Goal: Understand process/instructions: Learn about a topic

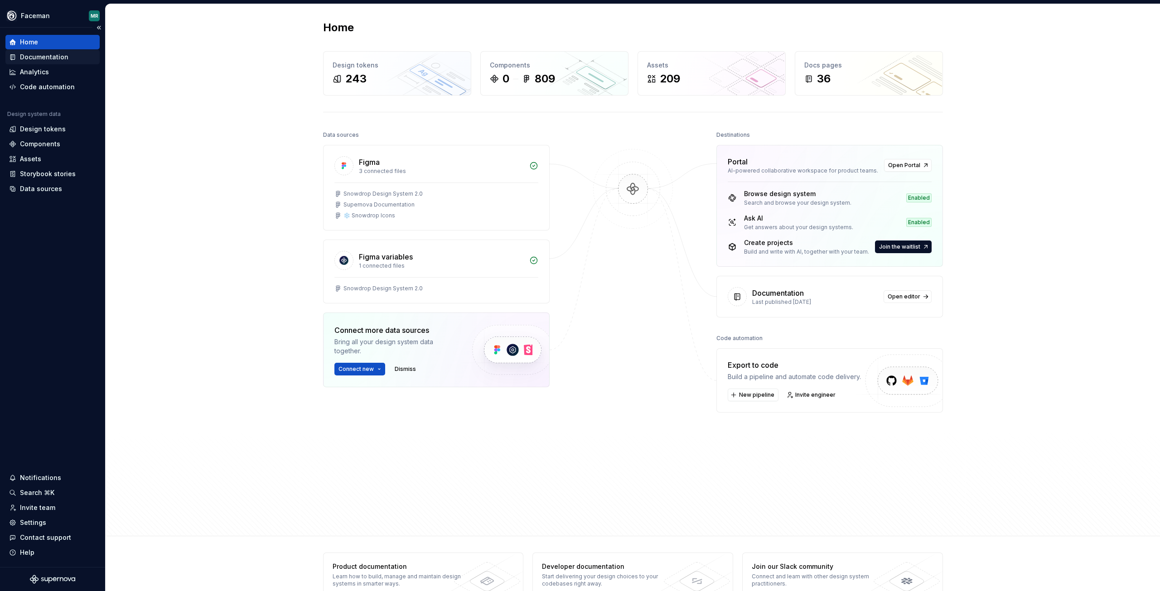
click at [47, 58] on div "Documentation" at bounding box center [44, 57] width 48 height 9
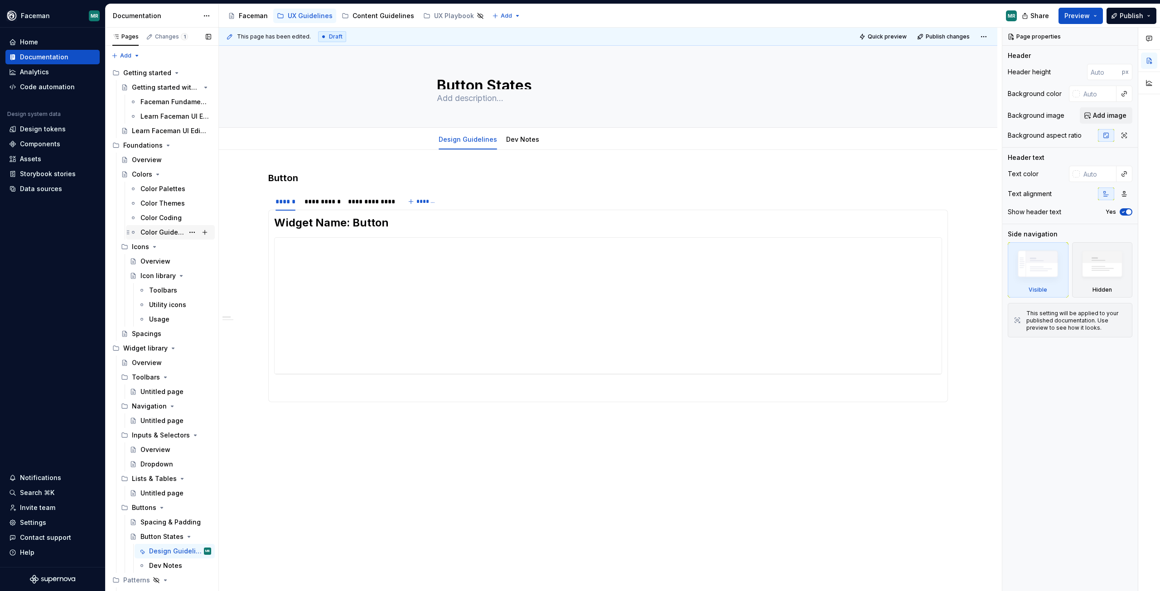
click at [164, 234] on div "Color Guidelines" at bounding box center [161, 232] width 43 height 9
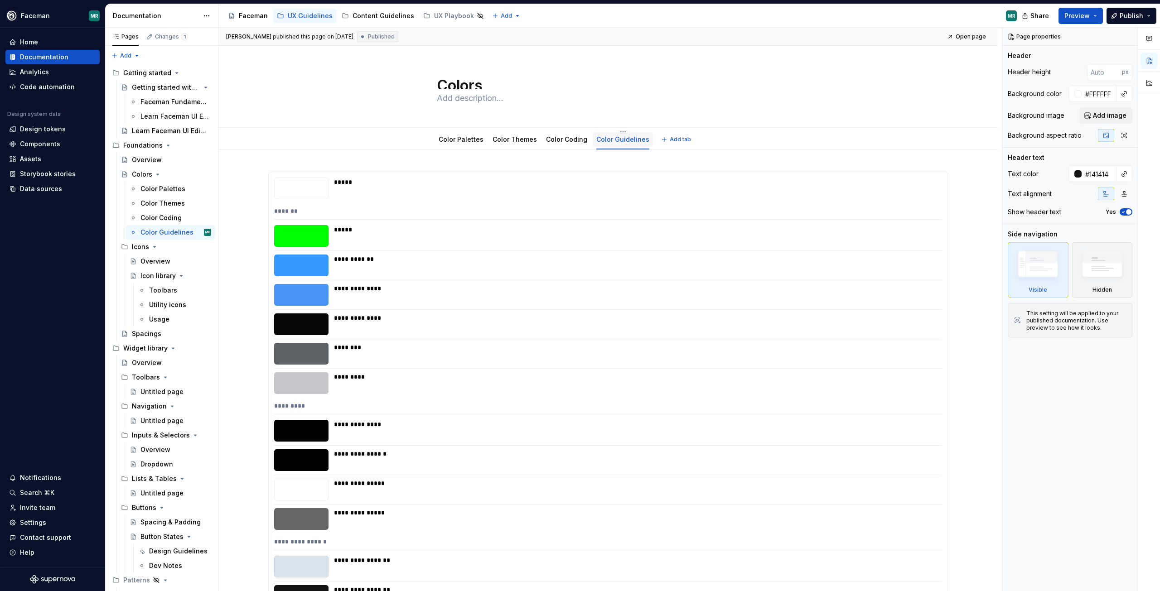
click at [618, 141] on link "Color Guidelines" at bounding box center [622, 139] width 53 height 8
click at [0, 0] on button "Page tree" at bounding box center [0, 0] width 0 height 0
click at [185, 231] on div "Pages Changes 1 Add Accessibility guide for tree Page tree. Navigate the tree w…" at bounding box center [161, 312] width 113 height 568
type textarea "*"
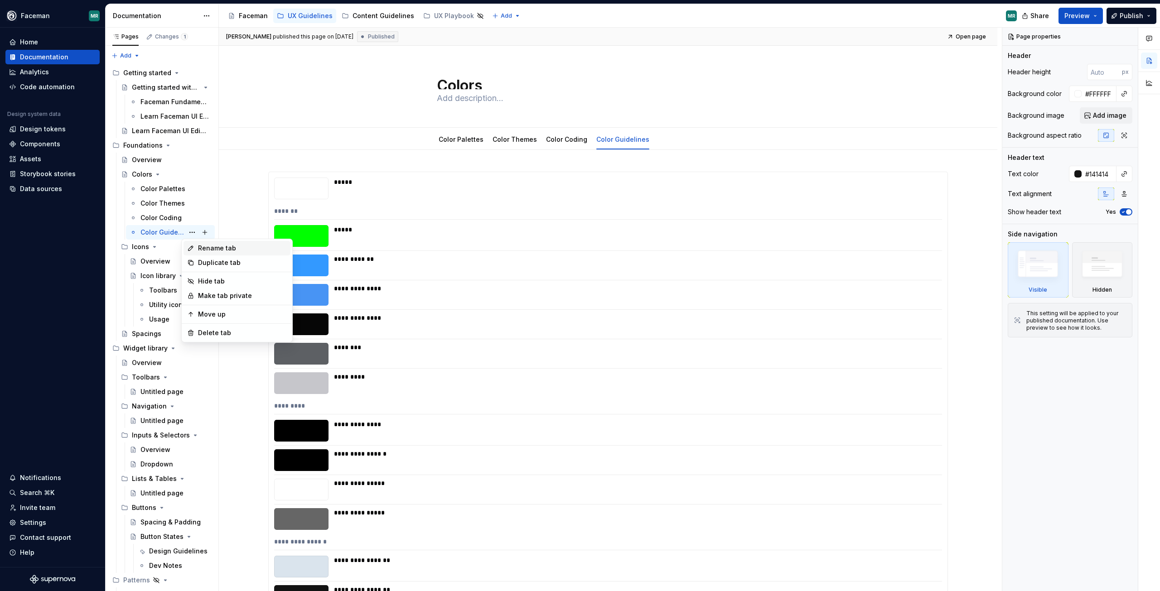
click at [229, 248] on div "Rename tab" at bounding box center [242, 248] width 89 height 9
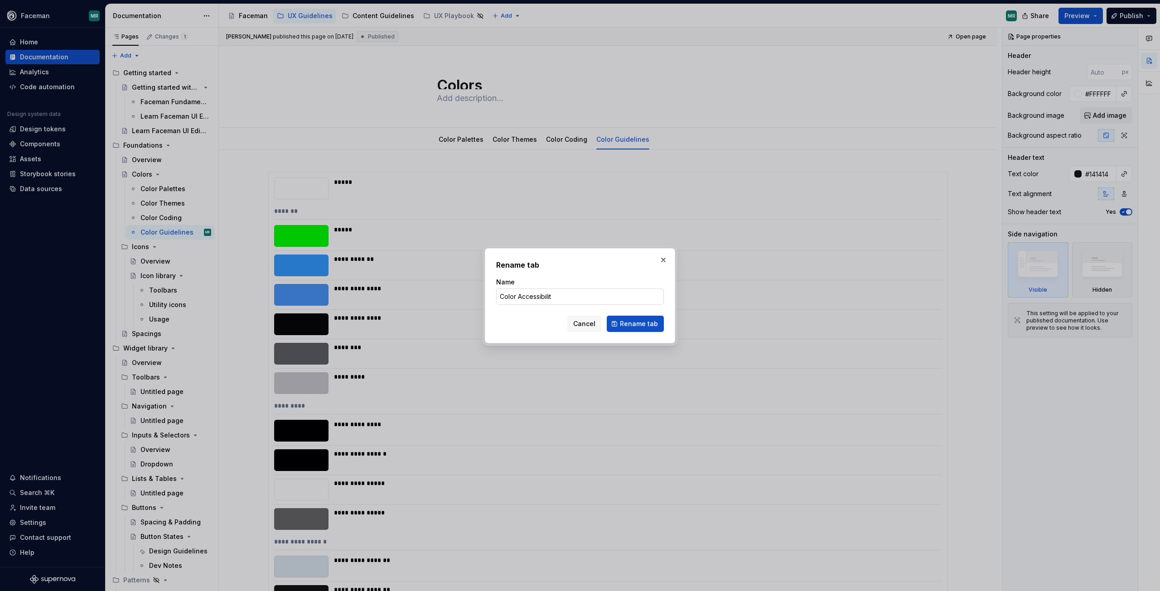
type input "Color Accessibility"
click at [634, 316] on button "Rename tab" at bounding box center [635, 324] width 57 height 16
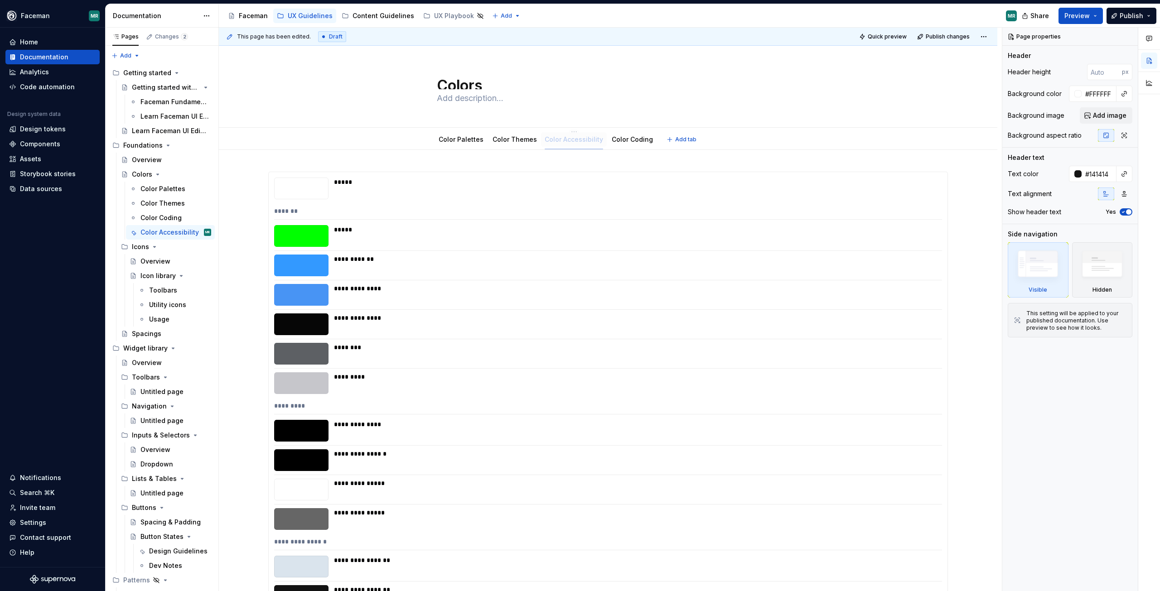
drag, startPoint x: 611, startPoint y: 141, endPoint x: 560, endPoint y: 139, distance: 50.8
click at [633, 142] on link "Color Coding" at bounding box center [633, 139] width 41 height 8
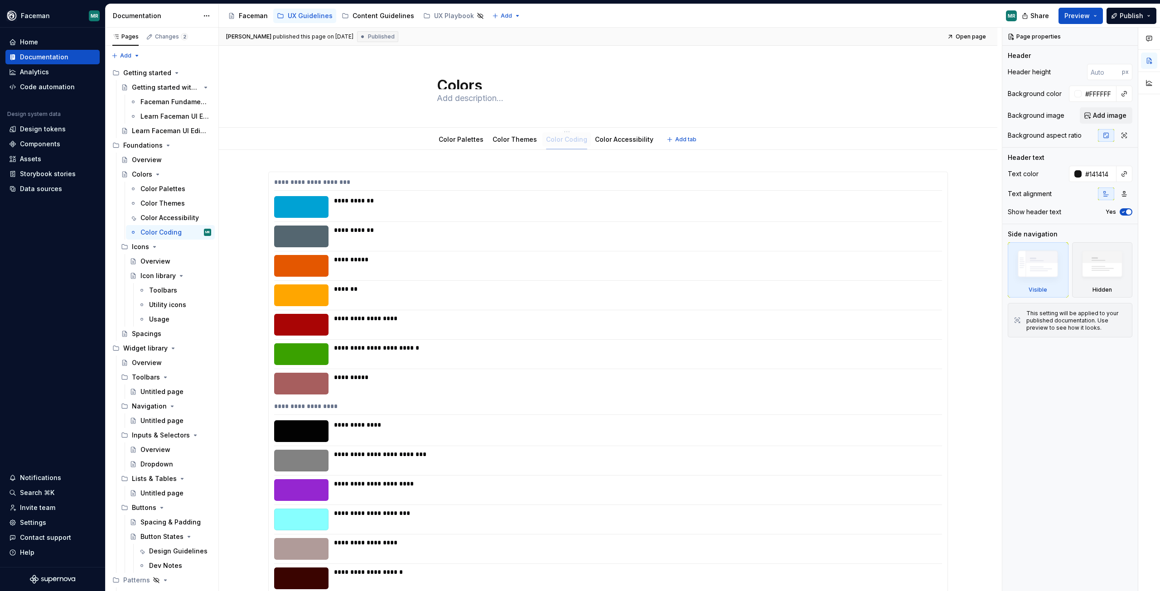
drag, startPoint x: 623, startPoint y: 140, endPoint x: 556, endPoint y: 147, distance: 67.3
click at [467, 139] on link "Color Palettes" at bounding box center [461, 139] width 45 height 8
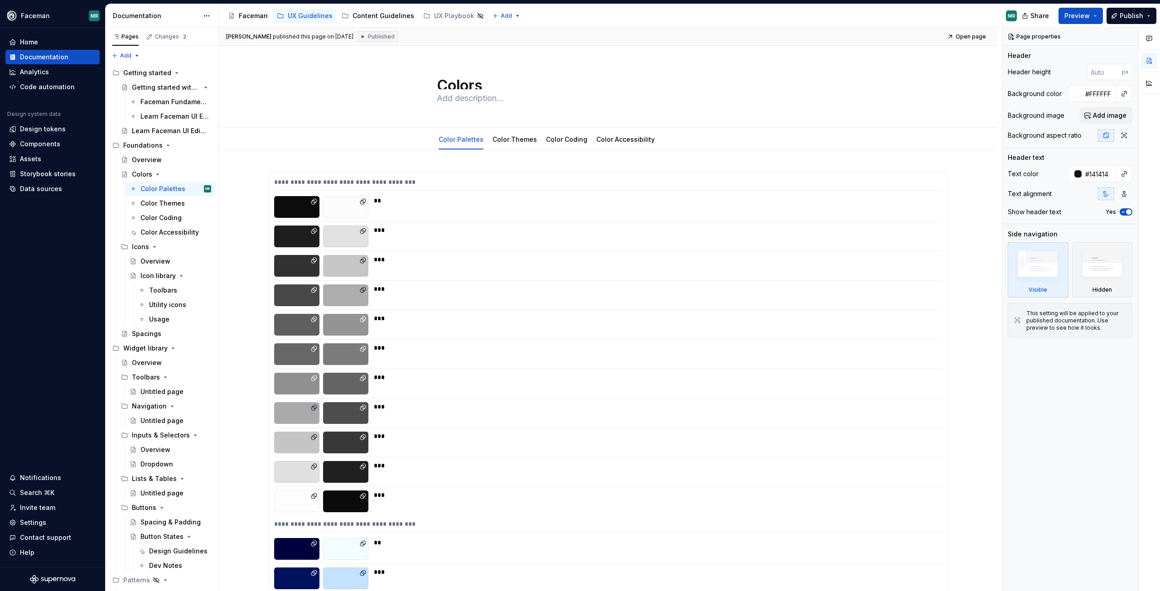
type textarea "*"
